Goal: Find specific page/section: Find specific page/section

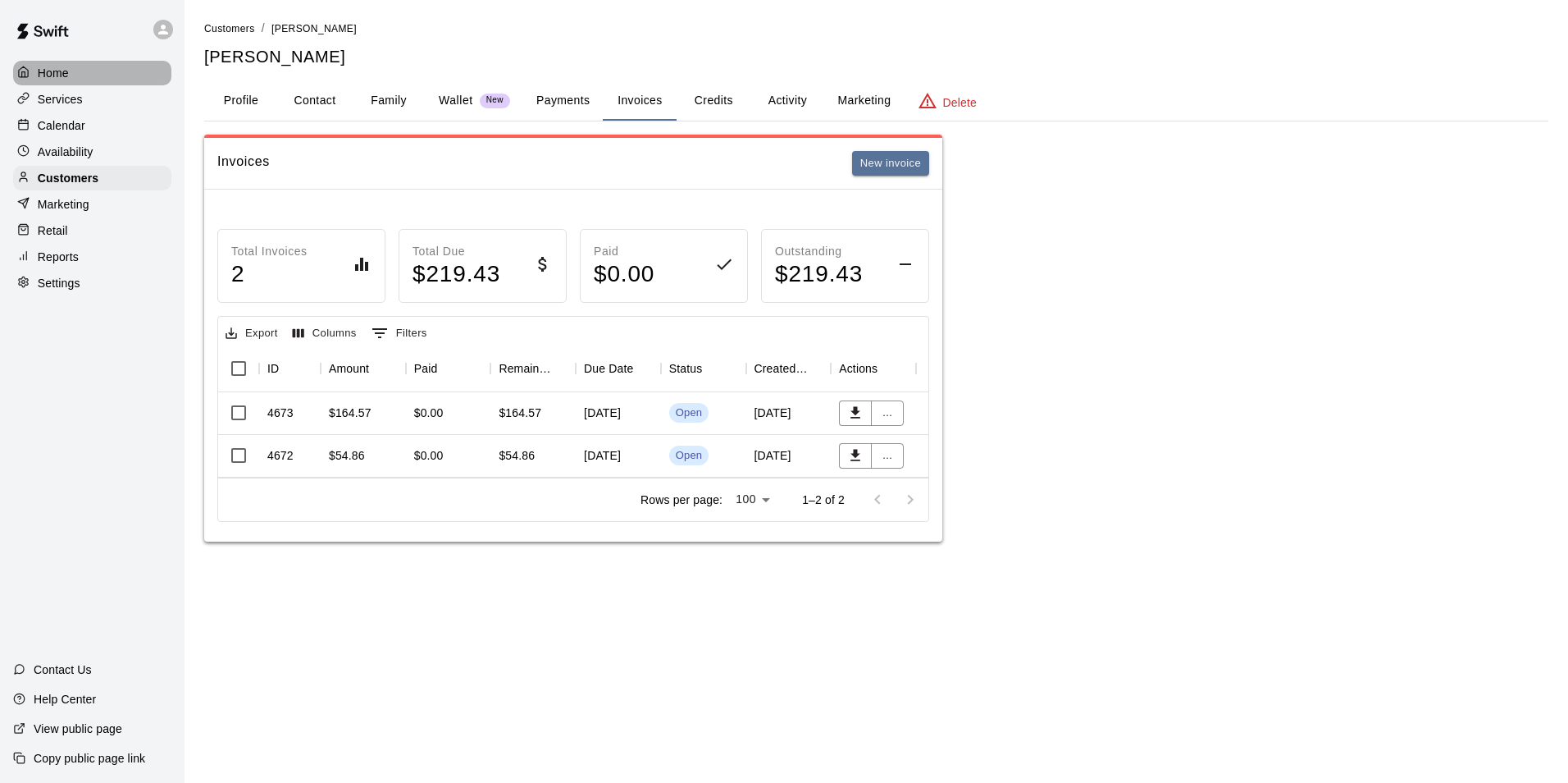
click at [69, 85] on div "Home" at bounding box center [91, 73] width 158 height 25
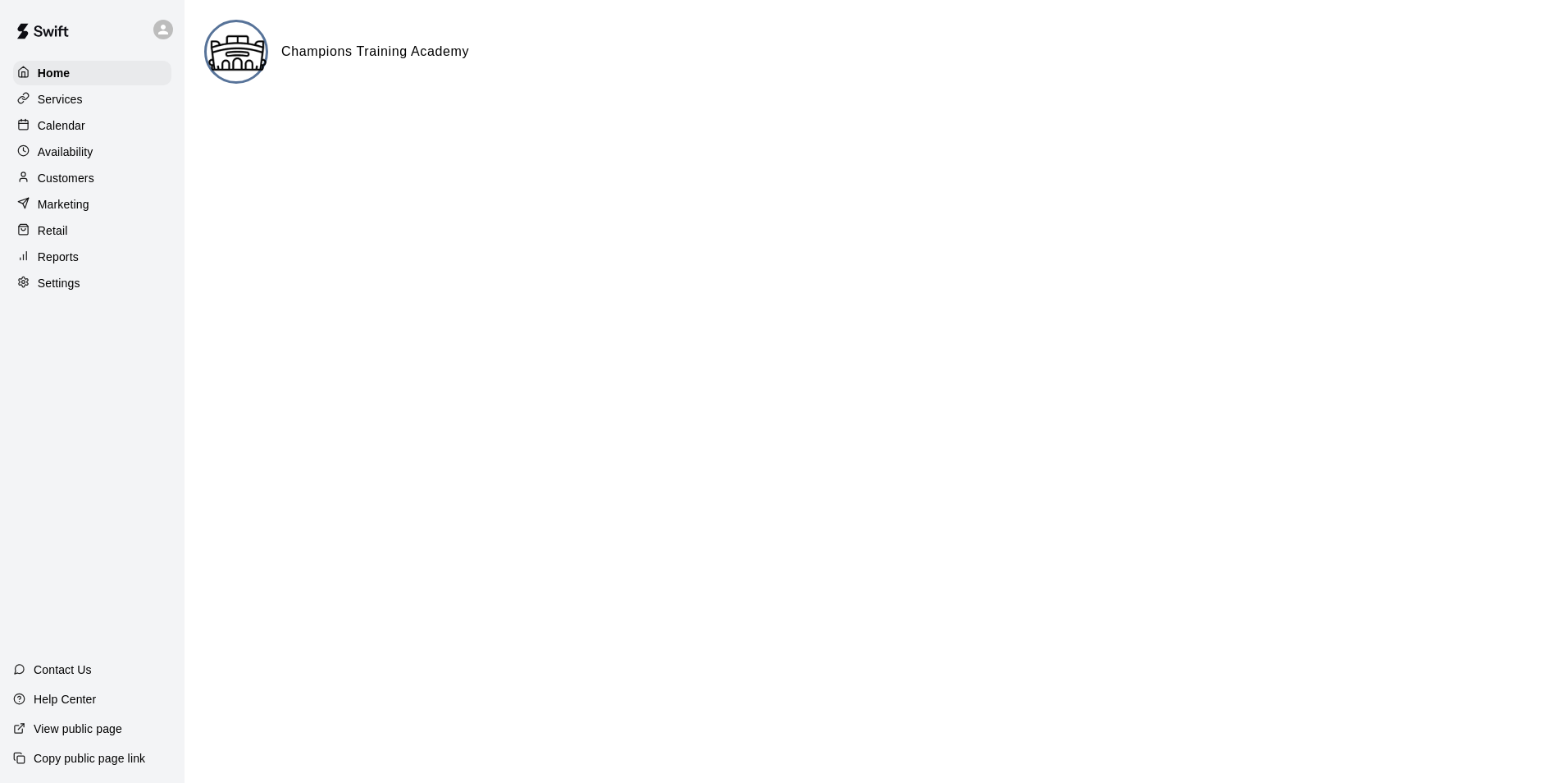
click at [73, 260] on p "Reports" at bounding box center [58, 256] width 41 height 17
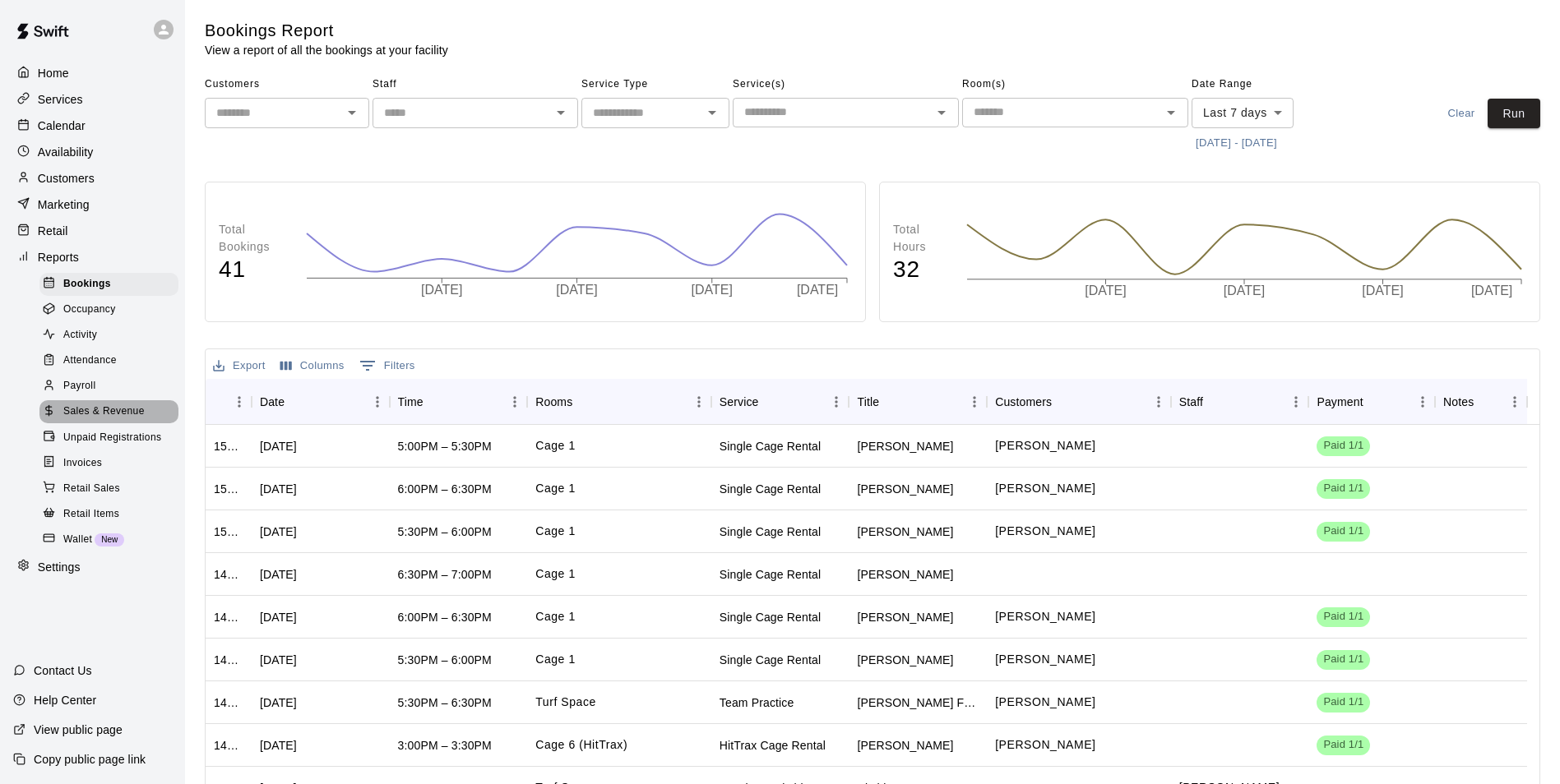
click at [126, 419] on span "Sales & Revenue" at bounding box center [105, 412] width 82 height 17
